Goal: Task Accomplishment & Management: Manage account settings

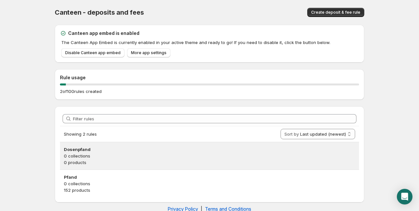
click at [108, 160] on p "0 products" at bounding box center [210, 162] width 292 height 7
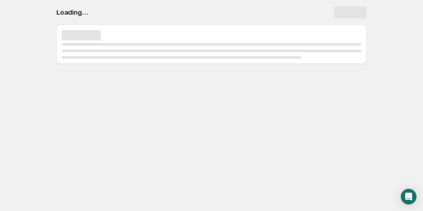
select select "deactive"
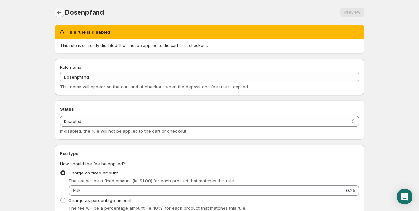
click at [57, 11] on icon "Settings" at bounding box center [59, 12] width 7 height 7
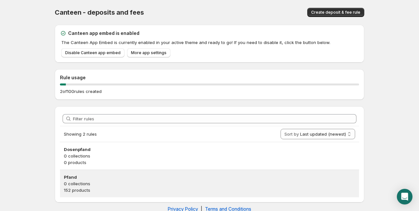
click at [110, 184] on p "0 collections" at bounding box center [210, 183] width 292 height 7
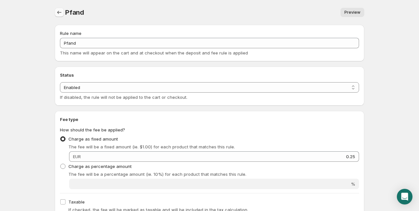
click at [59, 10] on icon "Settings" at bounding box center [59, 12] width 7 height 7
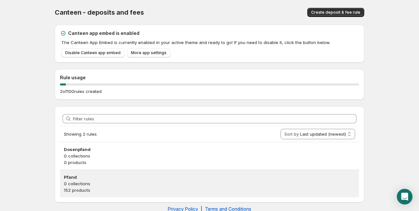
click at [106, 181] on p "0 collections" at bounding box center [210, 183] width 292 height 7
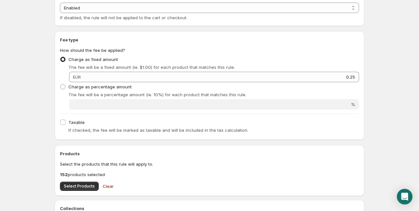
scroll to position [80, 0]
click at [63, 121] on input "Taxable" at bounding box center [62, 121] width 5 height 5
checkbox input "true"
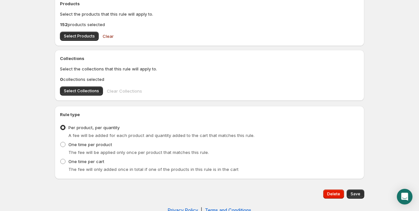
scroll to position [243, 0]
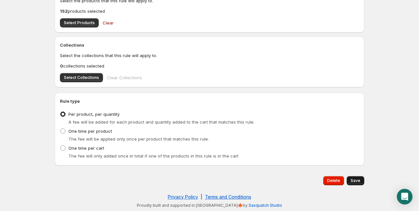
click at [358, 179] on span "Save" at bounding box center [356, 180] width 10 height 5
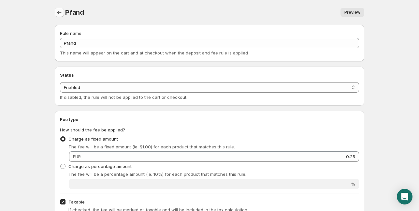
click at [59, 11] on icon "Settings" at bounding box center [59, 12] width 7 height 7
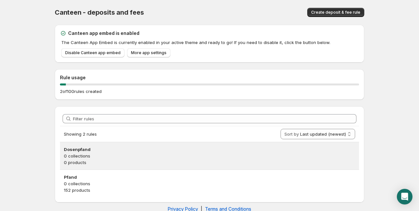
click at [86, 163] on p "0 products" at bounding box center [210, 162] width 292 height 7
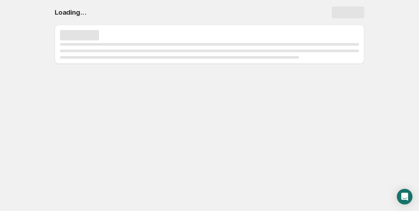
select select "deactive"
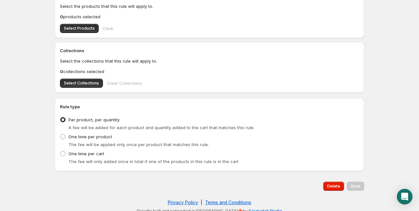
scroll to position [272, 0]
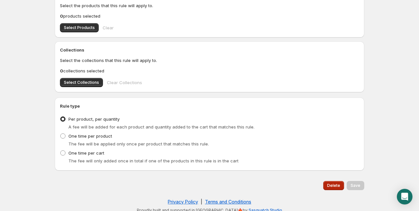
click at [333, 183] on span "Delete" at bounding box center [334, 185] width 13 height 5
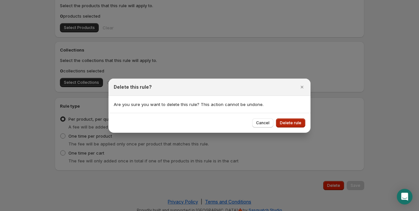
click at [297, 124] on span "Delete rule" at bounding box center [291, 122] width 22 height 5
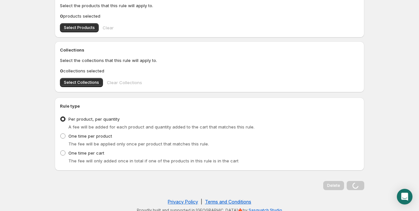
scroll to position [0, 0]
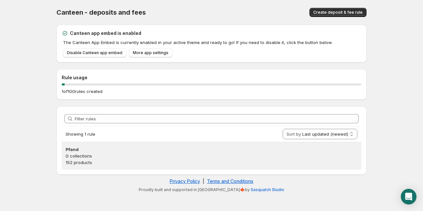
click at [102, 150] on h3 "Pfand" at bounding box center [212, 149] width 292 height 7
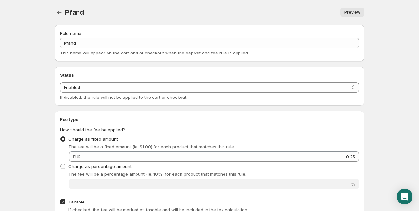
click at [38, 39] on body "Home Help Pfand. This page is ready Pfand Preview More actions Preview Rule nam…" at bounding box center [209, 105] width 419 height 211
